Goal: Transaction & Acquisition: Download file/media

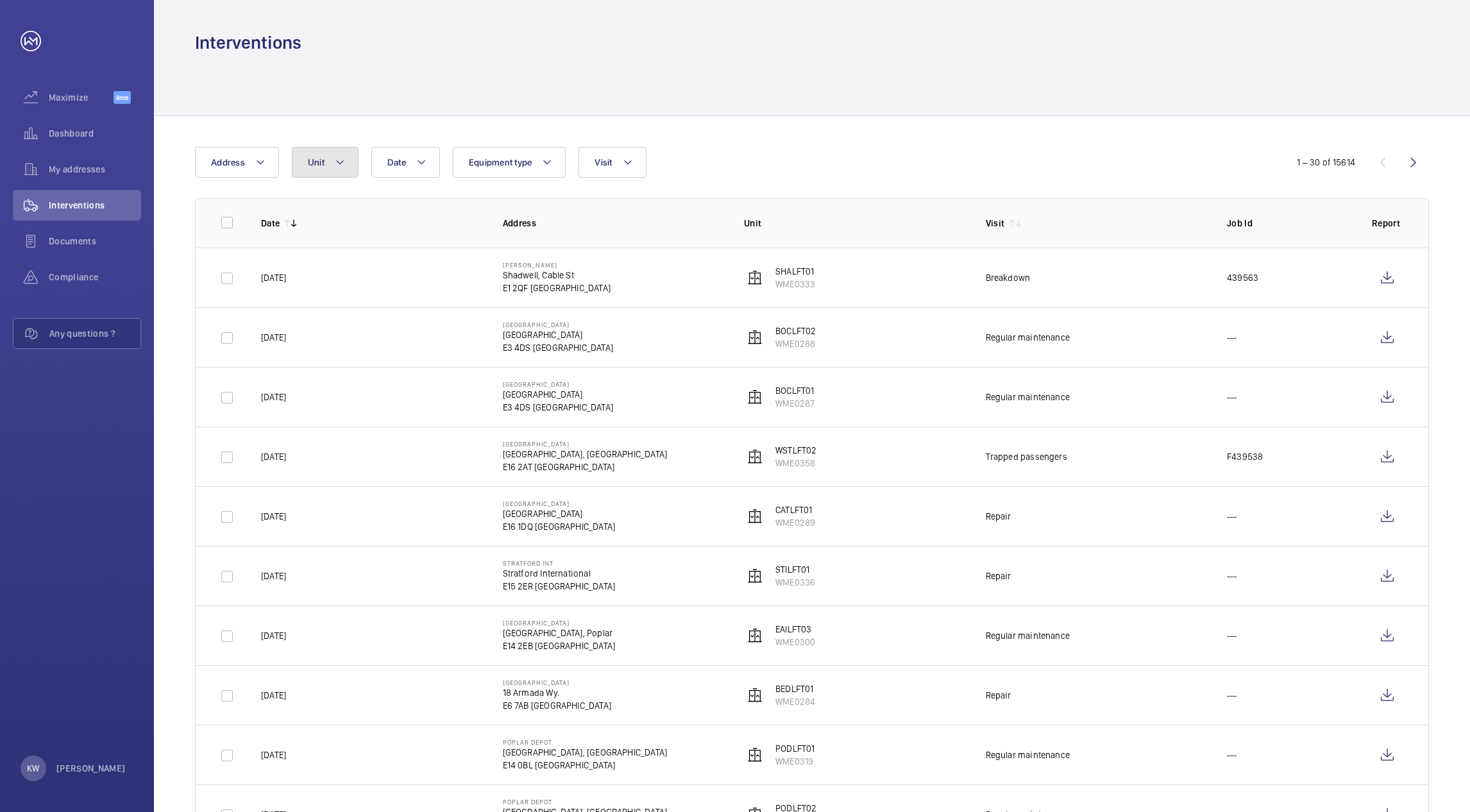
click at [341, 169] on mat-icon at bounding box center [339, 162] width 10 height 16
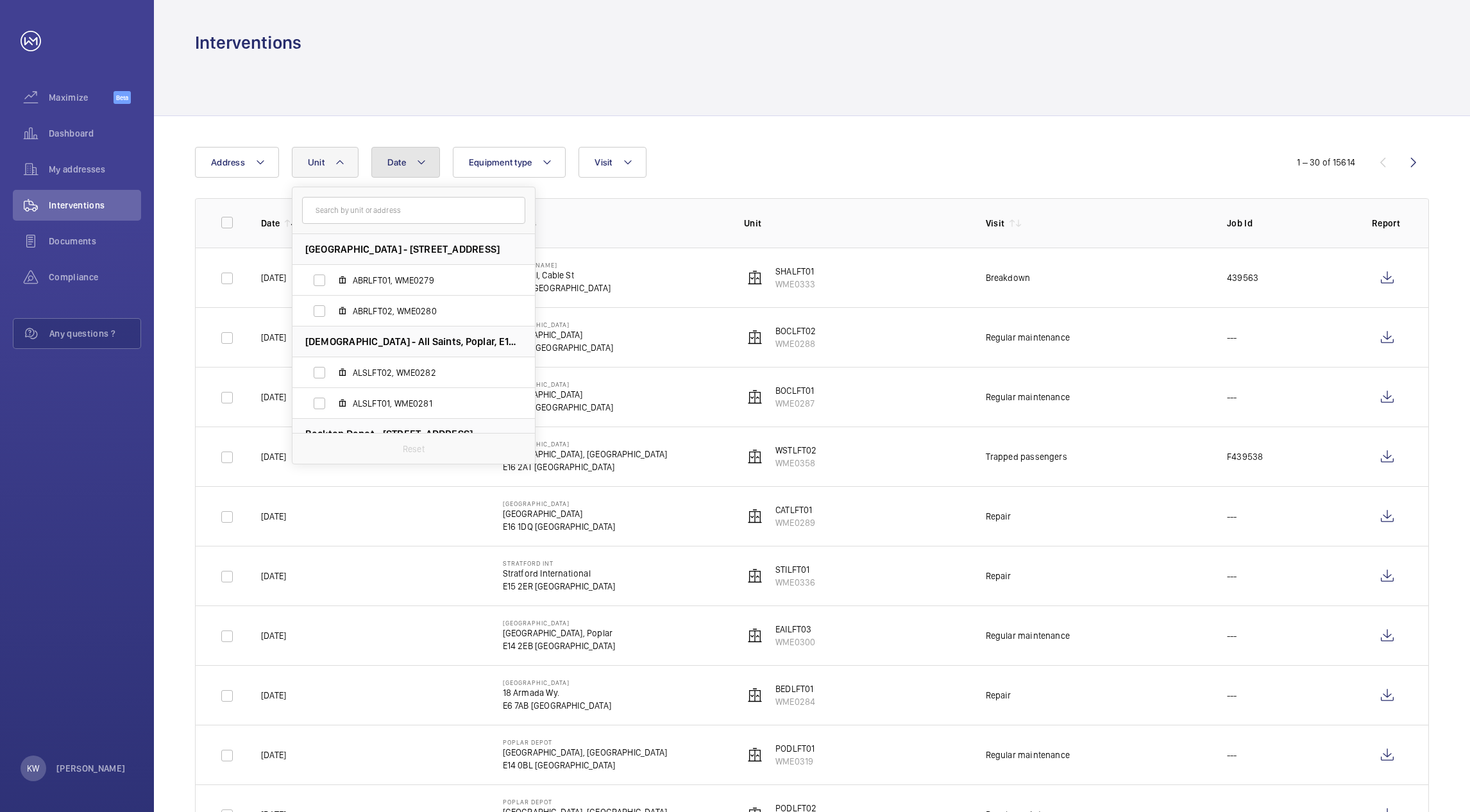
click at [422, 168] on mat-icon at bounding box center [421, 162] width 10 height 16
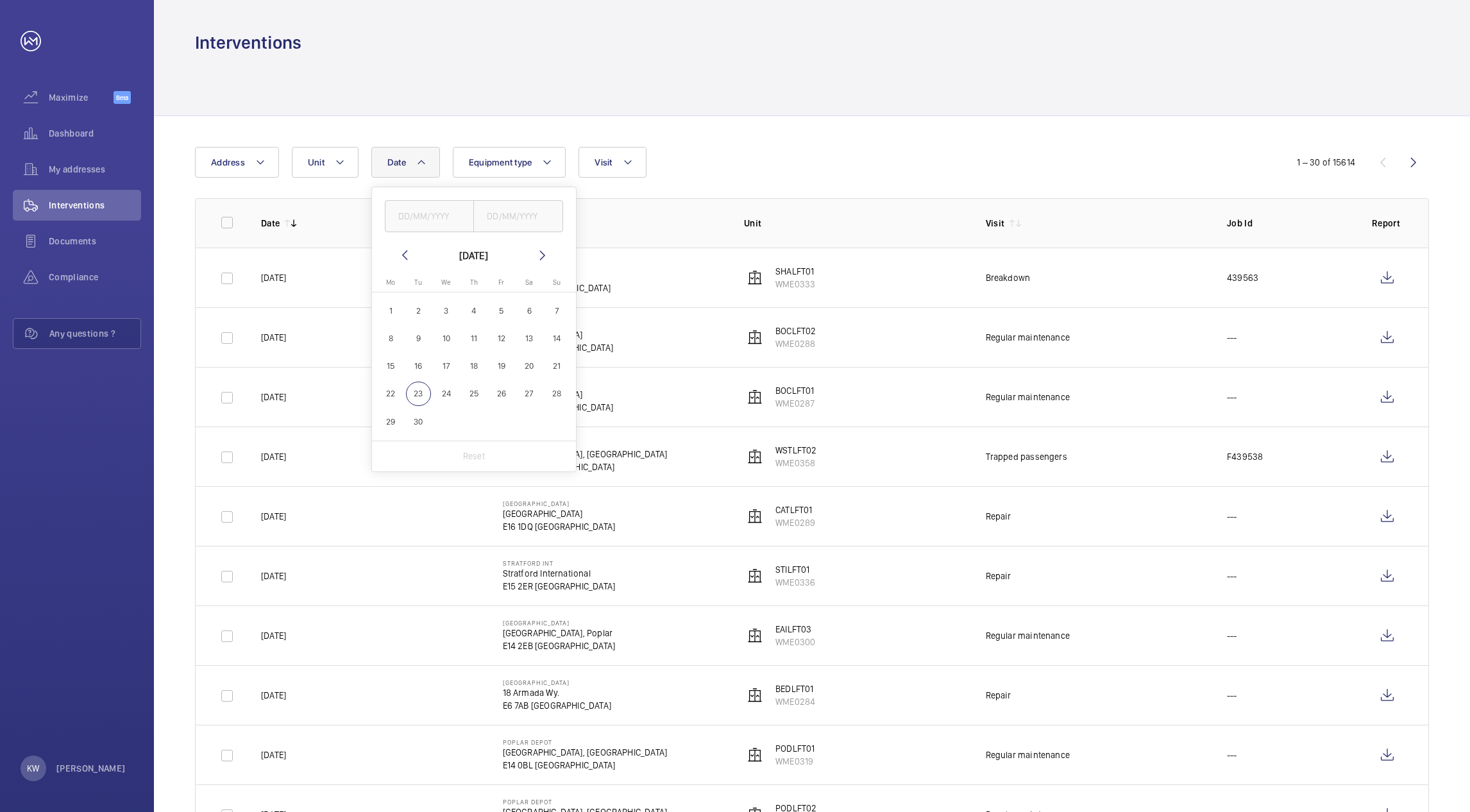
click at [402, 257] on mat-icon at bounding box center [405, 255] width 16 height 16
click at [467, 416] on span "28" at bounding box center [473, 422] width 25 height 25
type input "[DATE]"
click at [495, 418] on span "29" at bounding box center [501, 422] width 25 height 25
type input "[DATE]"
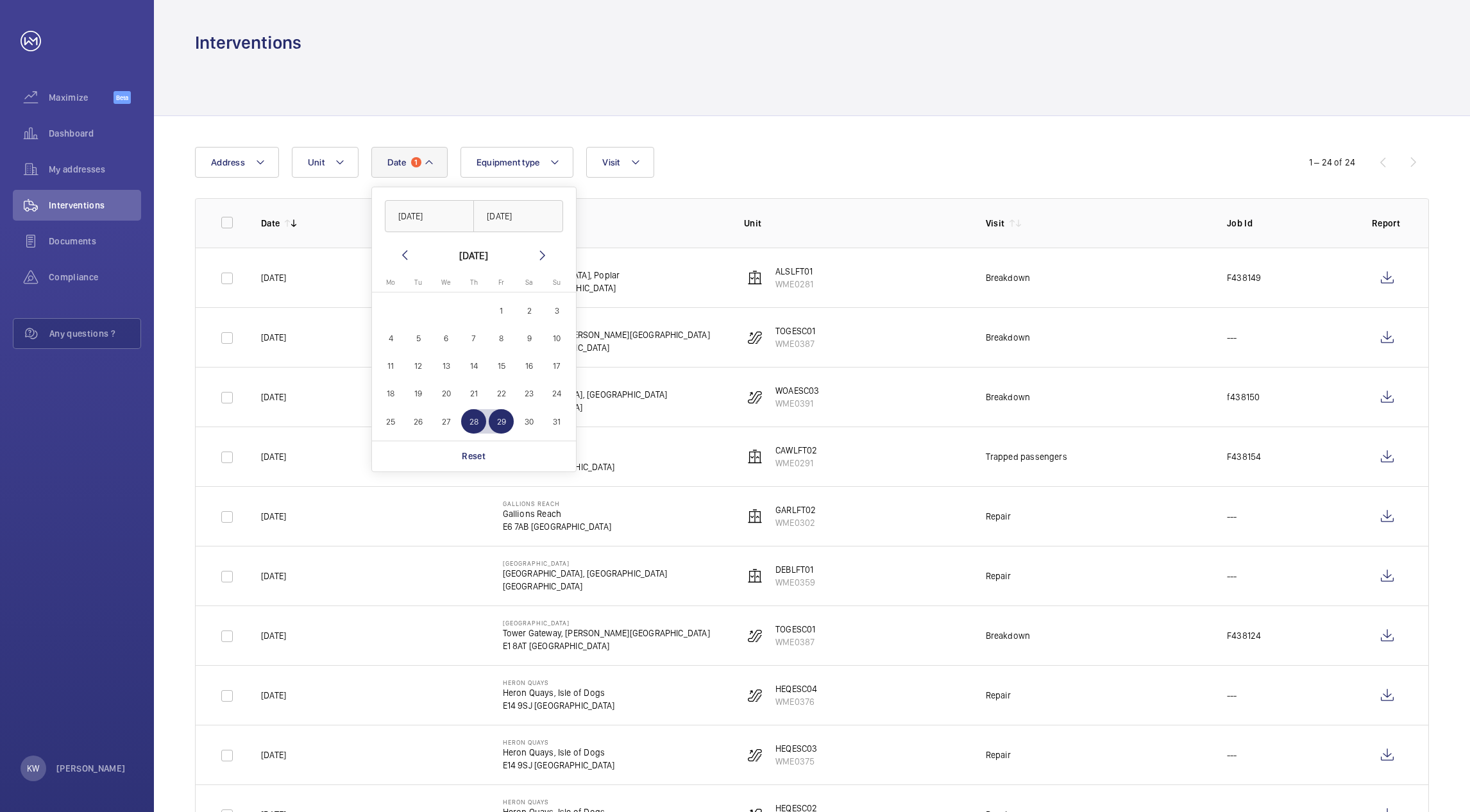
click at [782, 149] on div "Date 1 [DATE] [DATE] [DATE] [DATE] Mo [DATE] Tu [DATE] We [DATE] Th [DATE] Fr […" at bounding box center [734, 162] width 1080 height 31
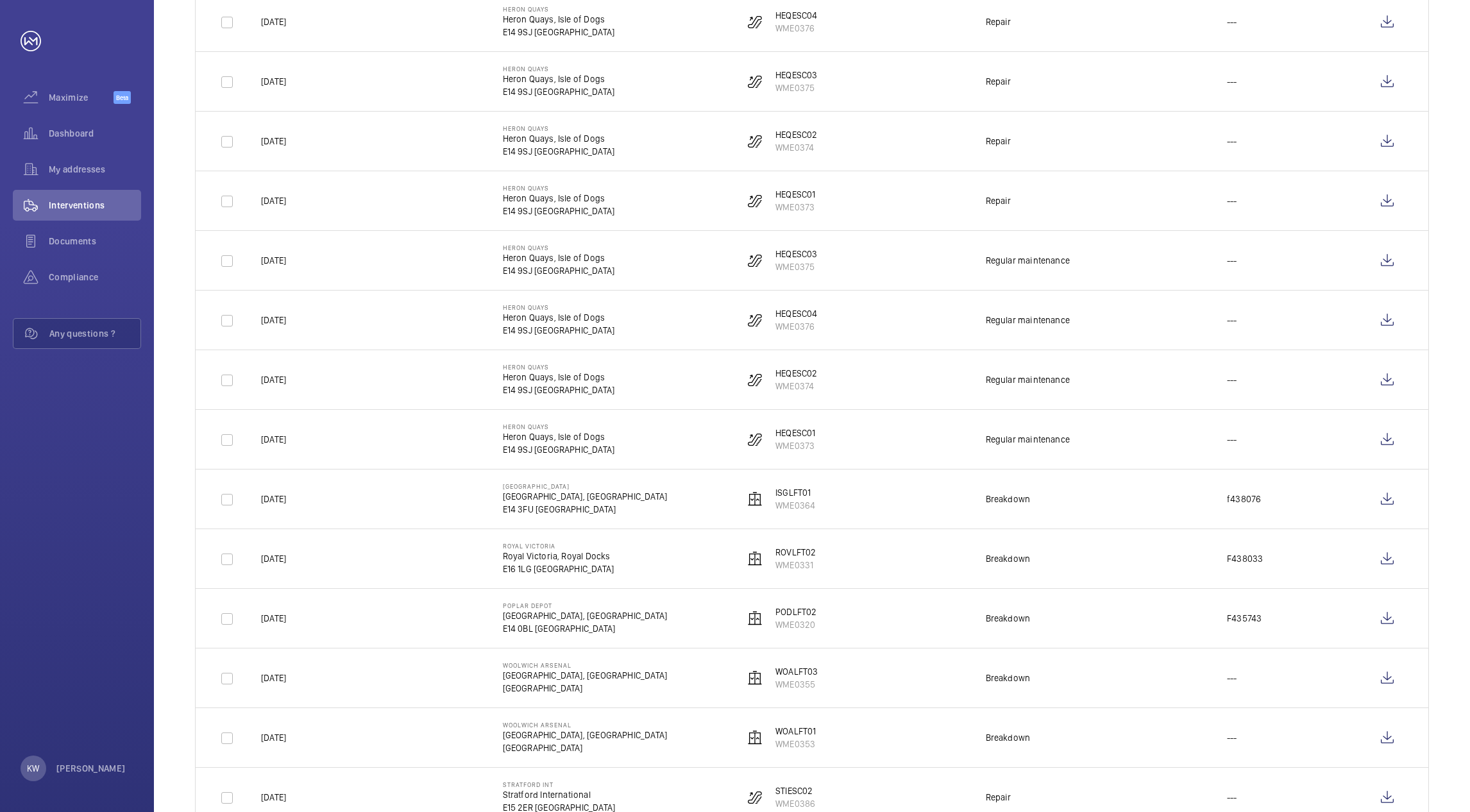
scroll to position [770, 0]
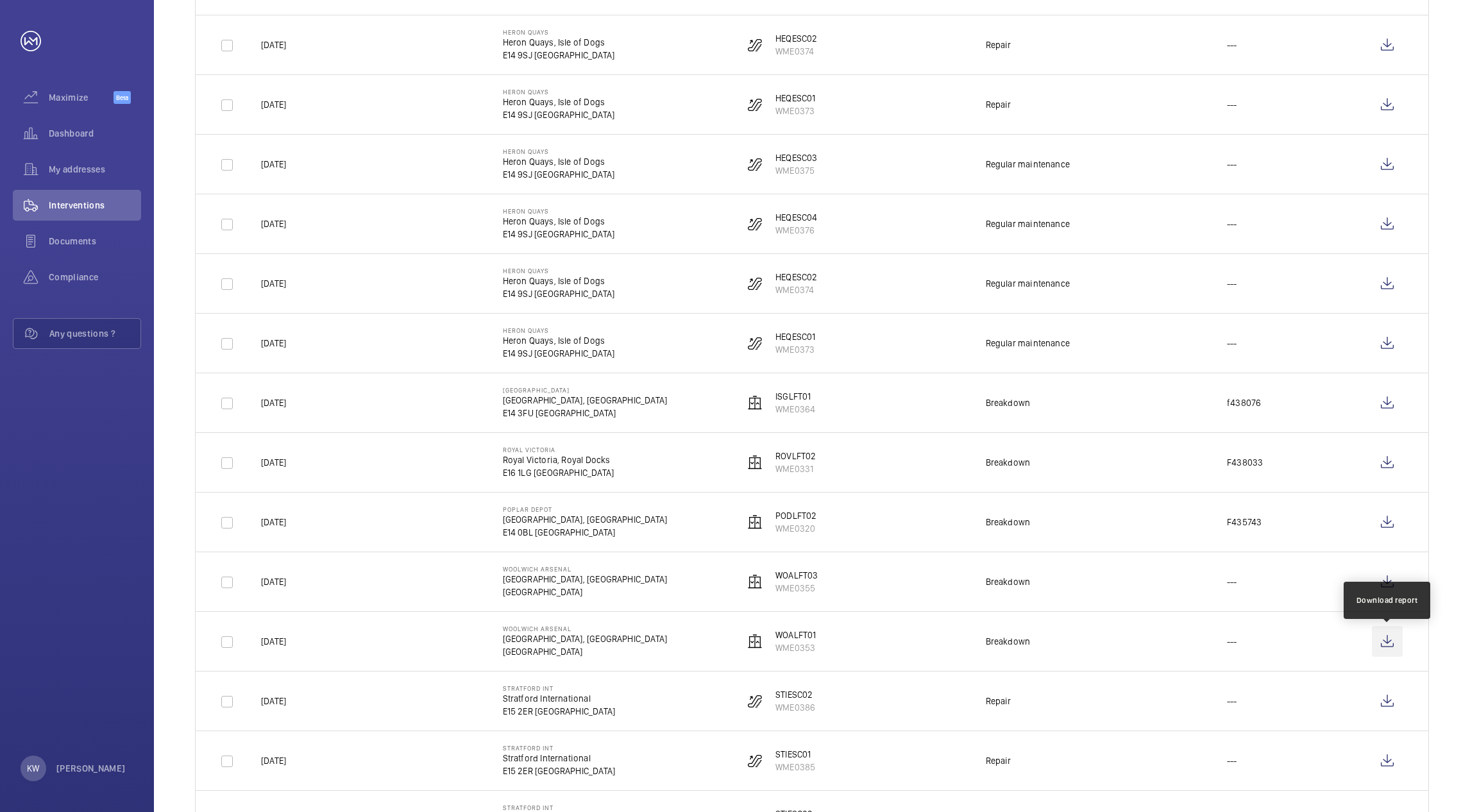
click at [1385, 645] on wm-front-icon-button at bounding box center [1387, 641] width 31 height 31
click at [1387, 584] on wm-front-icon-button at bounding box center [1387, 581] width 31 height 31
